Goal: Transaction & Acquisition: Purchase product/service

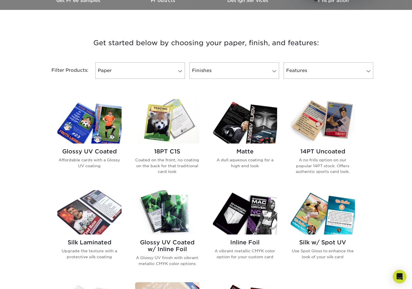
scroll to position [183, 0]
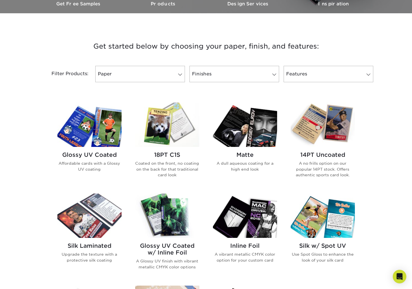
click at [110, 133] on img at bounding box center [89, 125] width 64 height 44
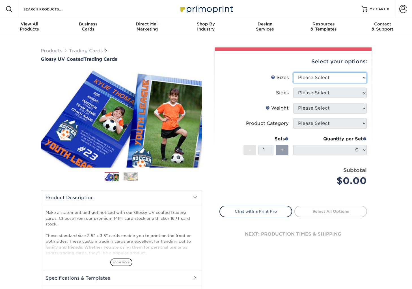
click at [330, 76] on select "Please Select 2.5" x 3.5"" at bounding box center [329, 77] width 73 height 11
select select "2.50x3.50"
click at [293, 72] on select "Please Select 2.5" x 3.5"" at bounding box center [329, 77] width 73 height 11
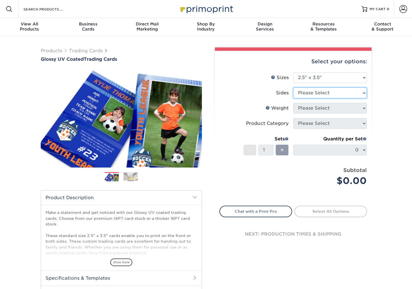
click at [324, 96] on select "Please Select Print Both Sides Print Front Only" at bounding box center [329, 93] width 73 height 11
select select "13abbda7-1d64-4f25-8bb2-c179b224825d"
click at [293, 88] on select "Please Select Print Both Sides Print Front Only" at bounding box center [329, 93] width 73 height 11
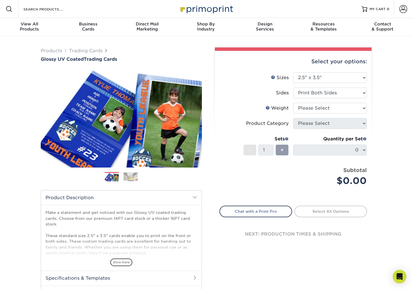
click at [319, 102] on li "Sides Please Select Print Both Sides Print Front Only" at bounding box center [293, 95] width 147 height 15
click at [319, 107] on select "Please Select 16PT 14PT 18PT C1S" at bounding box center [329, 108] width 73 height 11
select select "16PT"
click at [293, 103] on select "Please Select 16PT 14PT 18PT C1S" at bounding box center [329, 108] width 73 height 11
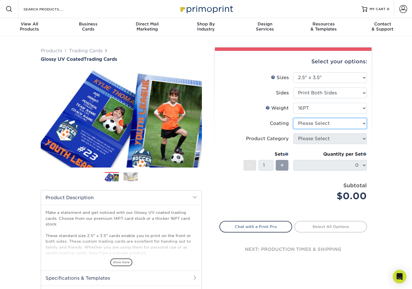
click at [316, 126] on select at bounding box center [329, 123] width 73 height 11
select select "ae367451-b2b8-45df-a344-0f05b6a12993"
click at [293, 118] on select at bounding box center [329, 123] width 73 height 11
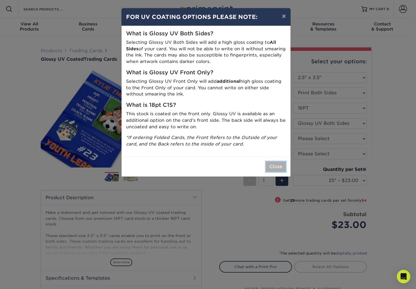
click at [277, 164] on button "Close" at bounding box center [276, 166] width 20 height 11
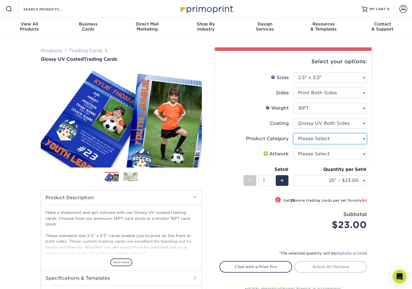
click at [320, 138] on select "Please Select Trading Cards" at bounding box center [329, 138] width 73 height 11
select select "c2f9bce9-36c2-409d-b101-c29d9d031e18"
click at [293, 133] on select "Please Select Trading Cards" at bounding box center [329, 138] width 73 height 11
click at [320, 154] on select "Please Select I will upload files I need a design - $100" at bounding box center [329, 154] width 73 height 11
select select "upload"
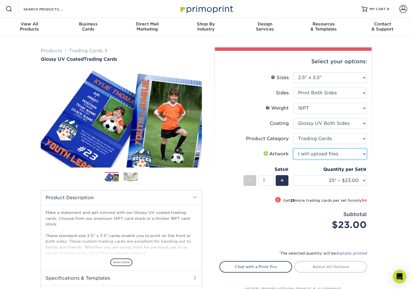
click at [293, 149] on select "Please Select I will upload files I need a design - $100" at bounding box center [329, 154] width 73 height 11
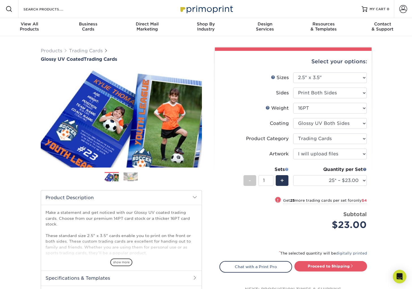
click at [285, 168] on span at bounding box center [287, 169] width 4 height 4
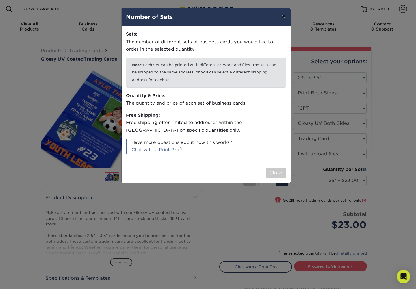
click at [281, 18] on button "×" at bounding box center [283, 16] width 13 height 16
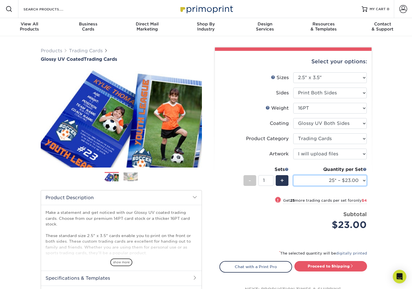
click at [347, 177] on select "25* – $23.00 50* – $27.00 75* – $33.00 100* – $37.00 250* – $47.00 500 – $58.00…" at bounding box center [329, 180] width 73 height 11
click at [370, 189] on div "Select your options: Sizes Help Sizes Please Select 2.5" x 3.5" Sides Please Se…" at bounding box center [293, 181] width 157 height 260
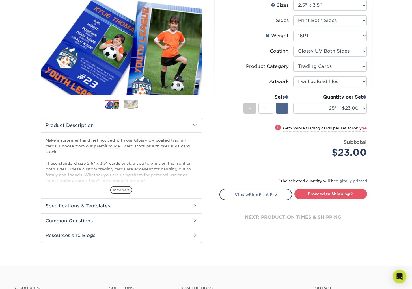
scroll to position [73, 0]
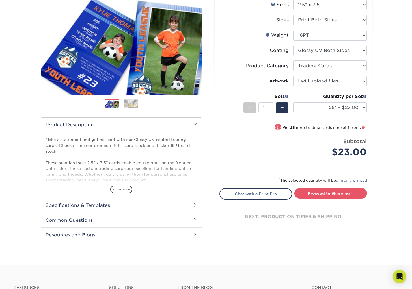
click at [180, 204] on h2 "Specifications & Templates" at bounding box center [121, 205] width 160 height 15
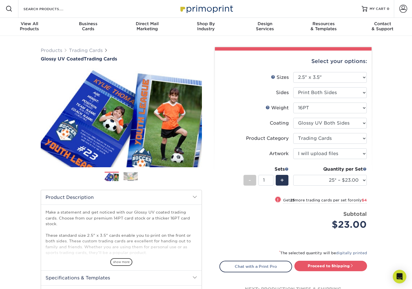
scroll to position [0, 0]
click at [207, 196] on div "Select your options: Sizes Help Sizes Please Select 2.5" x 3.5" Sides - 1" at bounding box center [291, 217] width 170 height 341
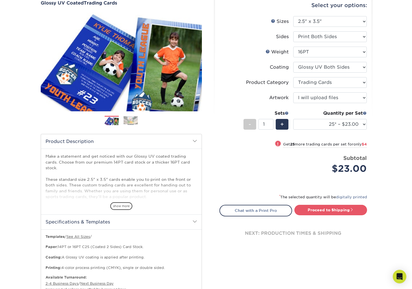
scroll to position [65, 0]
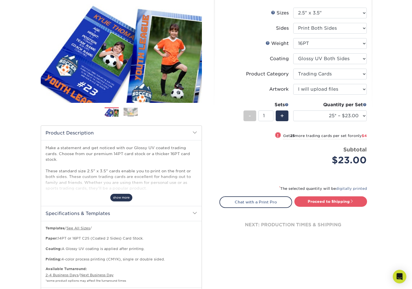
click at [126, 198] on span "show more" at bounding box center [121, 198] width 22 height 8
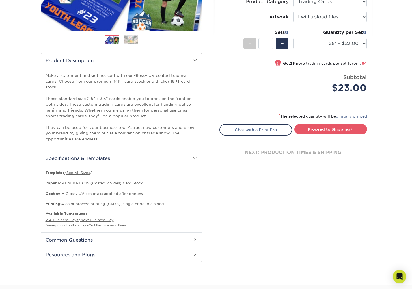
scroll to position [137, 0]
click at [85, 172] on link "See All Sizes" at bounding box center [77, 172] width 23 height 4
click at [347, 127] on link "Proceed to Shipping" at bounding box center [330, 129] width 73 height 10
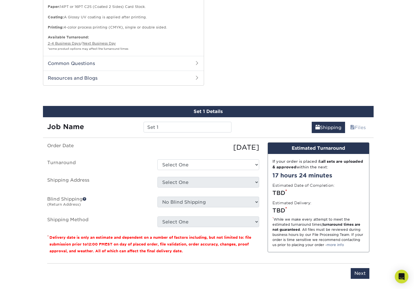
scroll to position [372, 0]
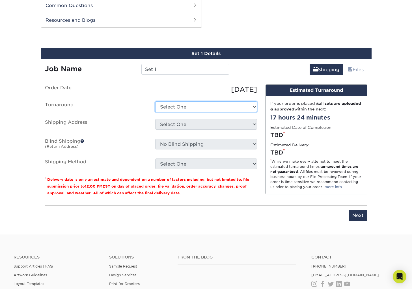
click at [212, 109] on select "Select One 2-4 Business Days 2 Day Next Business Day" at bounding box center [206, 106] width 102 height 11
click at [355, 71] on link "Files" at bounding box center [355, 69] width 23 height 11
click at [211, 98] on ul "Order Date [DATE] [GEOGRAPHIC_DATA] Select One 2-4 Business Days 2 Day Next Bus…" at bounding box center [151, 126] width 212 height 85
click at [208, 104] on select "Select One 2-4 Business Days 2 Day Next Business Day" at bounding box center [206, 106] width 102 height 11
select select "ef1172ad-6318-4692-b71b-0c3b021d6cc2"
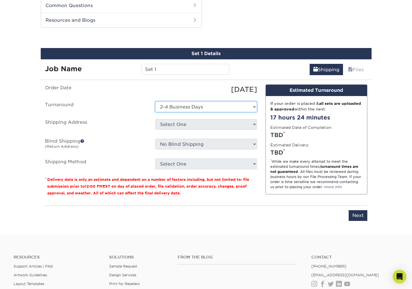
click at [155, 101] on select "Select One 2-4 Business Days 2 Day Next Business Day" at bounding box center [206, 106] width 102 height 11
click at [200, 128] on select "Select One + Add New Address - Login" at bounding box center [206, 124] width 102 height 11
select select "newaddress"
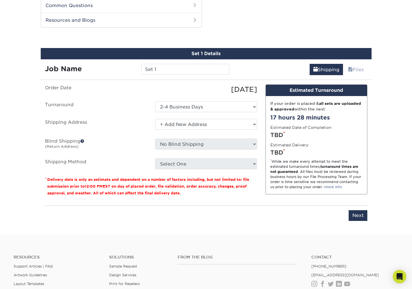
click at [155, 119] on select "Select One + Add New Address - Login" at bounding box center [206, 124] width 102 height 11
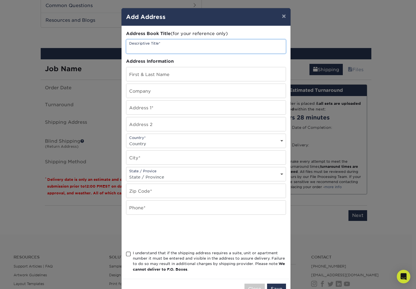
click at [182, 50] on input "text" at bounding box center [205, 47] width 159 height 14
type input "F"
type input "[PERSON_NAME]"
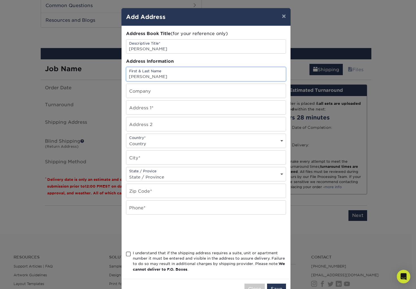
type input "[PERSON_NAME]"
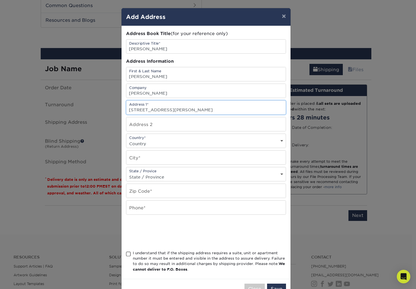
type input "[STREET_ADDRESS][PERSON_NAME]"
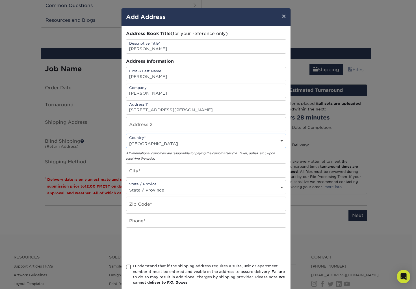
click at [169, 148] on div "Country* Country [GEOGRAPHIC_DATA] [GEOGRAPHIC_DATA] --------------------------…" at bounding box center [206, 141] width 160 height 14
click at [169, 143] on select "Country [GEOGRAPHIC_DATA] [GEOGRAPHIC_DATA] ----------------------------- [GEOG…" at bounding box center [205, 144] width 159 height 8
select select "US"
click at [126, 140] on select "Country [GEOGRAPHIC_DATA] [GEOGRAPHIC_DATA] ----------------------------- [GEOG…" at bounding box center [205, 144] width 159 height 8
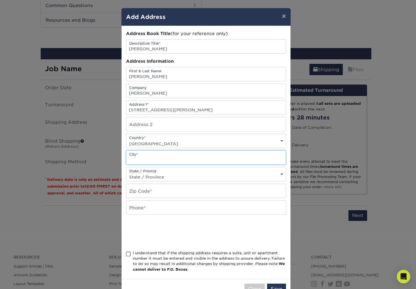
click at [155, 160] on input "text" at bounding box center [205, 158] width 159 height 14
type input "[GEOGRAPHIC_DATA]"
select select "AZ"
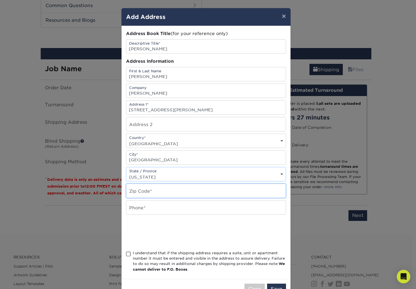
click at [145, 193] on input "text" at bounding box center [205, 191] width 159 height 14
type input "86426"
click at [141, 208] on input "text" at bounding box center [205, 208] width 159 height 14
type input "3235593644"
click at [126, 255] on span at bounding box center [128, 253] width 5 height 5
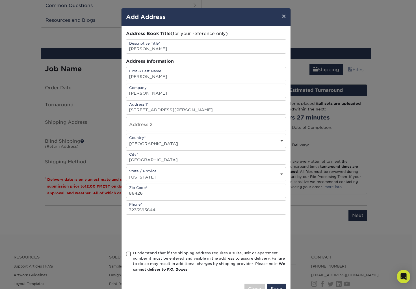
click at [0, 0] on input "I understand that if the shipping address requires a suite, unit or apartment n…" at bounding box center [0, 0] width 0 height 0
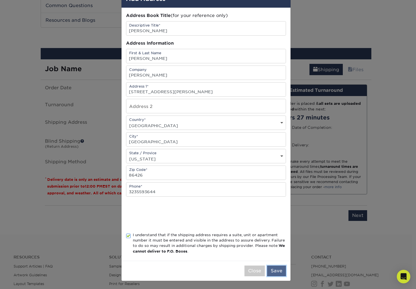
click at [274, 275] on button "Save" at bounding box center [276, 271] width 19 height 11
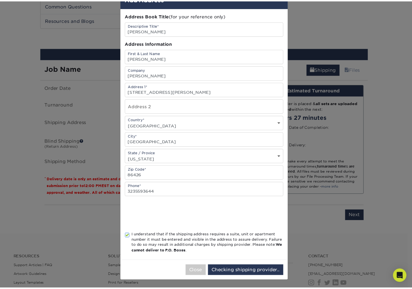
scroll to position [0, 0]
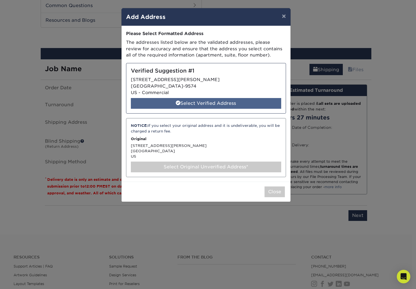
click at [236, 100] on div "Select Verified Address" at bounding box center [206, 103] width 150 height 11
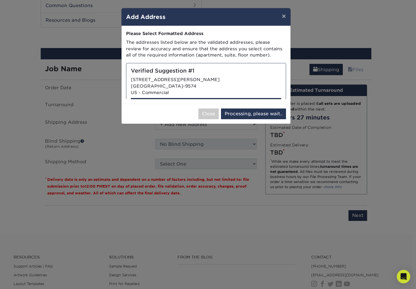
select select "286094"
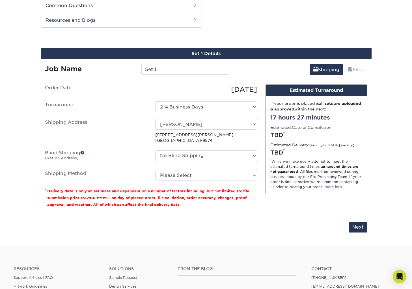
click at [237, 177] on select "Please Select 3 Day Shipping Service (+$16.24) 2 Day Air Shipping (+$16.72) Gro…" at bounding box center [206, 175] width 102 height 11
select select "03"
click at [155, 170] on select "Please Select 3 Day Shipping Service (+$16.24) 2 Day Air Shipping (+$16.72) Gro…" at bounding box center [206, 175] width 102 height 11
click at [364, 231] on input "Next" at bounding box center [357, 227] width 19 height 11
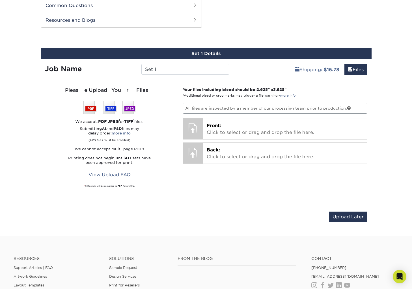
click at [229, 103] on p "All files are inspected by a member of our processing team prior to production." at bounding box center [275, 108] width 185 height 11
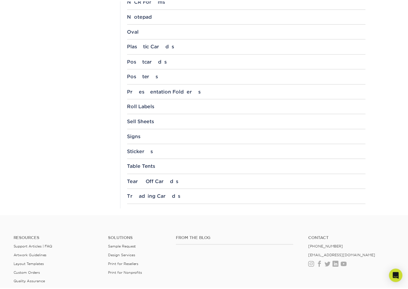
scroll to position [563, 0]
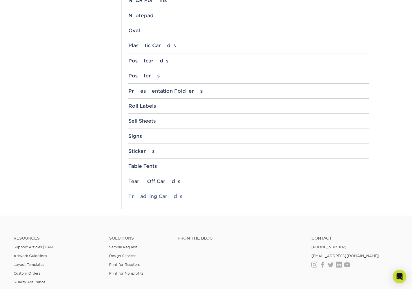
click at [168, 196] on div "Trading Cards" at bounding box center [248, 197] width 240 height 6
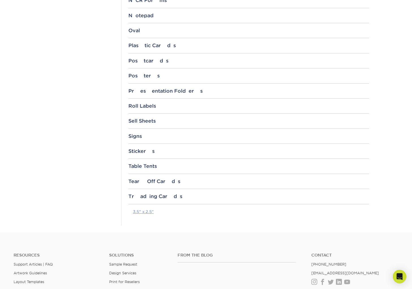
click at [147, 213] on link "3.5" x 2.5"" at bounding box center [143, 211] width 21 height 5
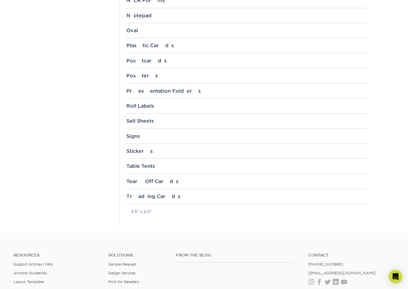
scroll to position [672, 0]
